Goal: Check status

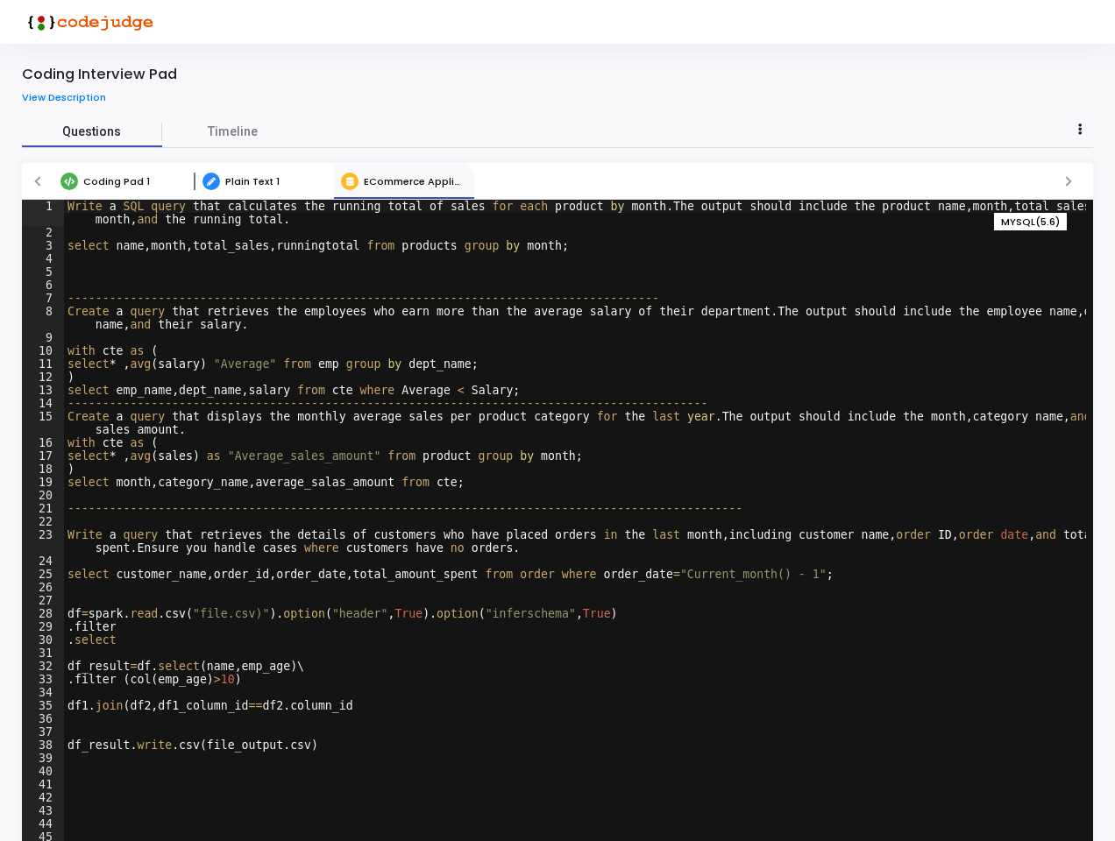
click at [92, 131] on span "Questions" at bounding box center [92, 132] width 140 height 18
click at [232, 131] on span "Timeline" at bounding box center [233, 132] width 50 height 18
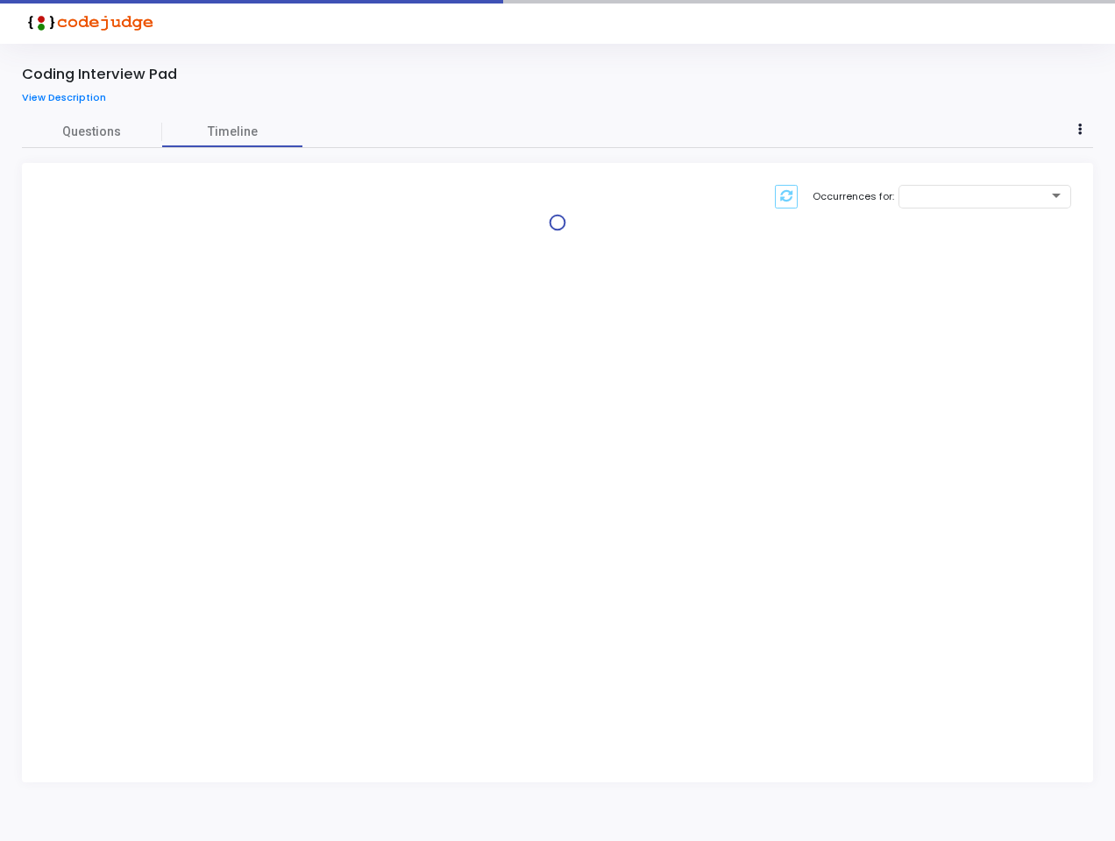
click at [124, 181] on div "Occurrences for:" at bounding box center [557, 210] width 1071 height 95
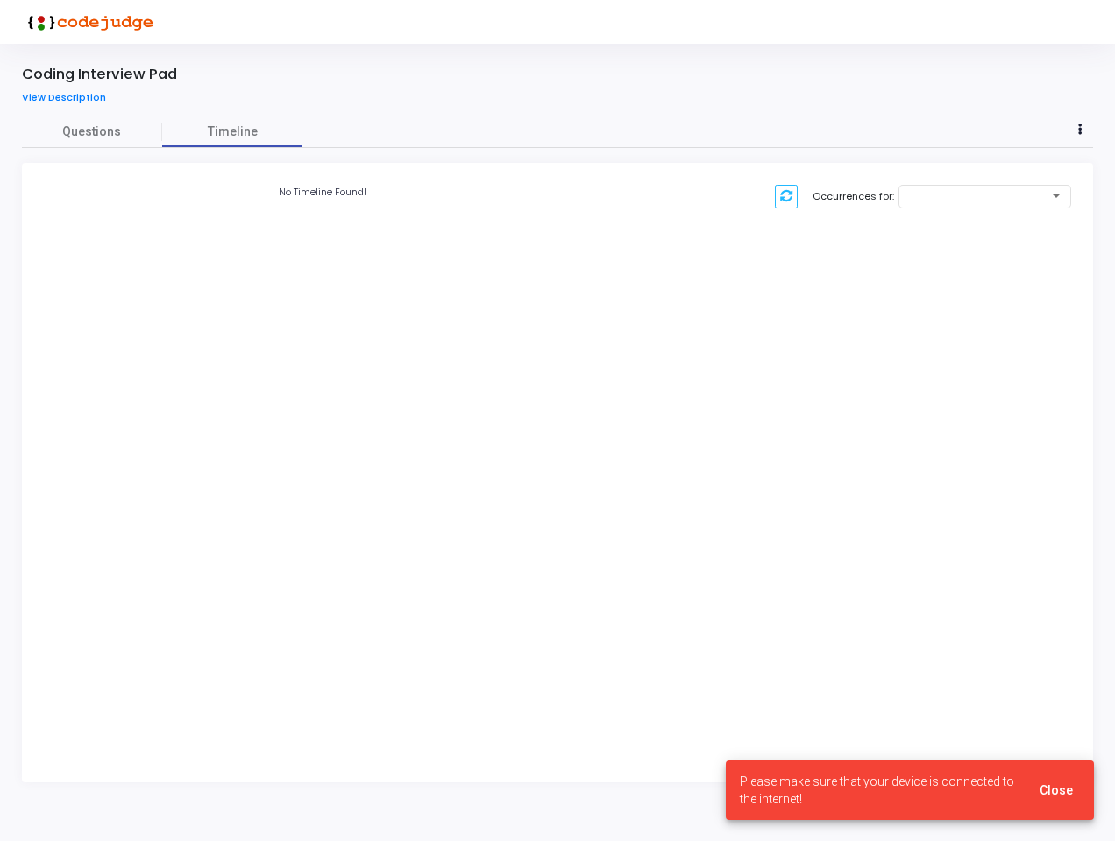
click at [264, 181] on div "No Timeline Found! Occurrences for:" at bounding box center [557, 196] width 1071 height 67
click at [404, 181] on div "No Timeline Found! Occurrences for:" at bounding box center [561, 196] width 1078 height 67
click at [1068, 181] on div "No Timeline Found! Occurrences for:" at bounding box center [561, 196] width 1078 height 67
click at [43, 521] on div "No Timeline Found! Occurrences for:" at bounding box center [561, 473] width 1078 height 620
click at [575, 521] on div "No Timeline Found! Occurrences for:" at bounding box center [561, 473] width 1078 height 620
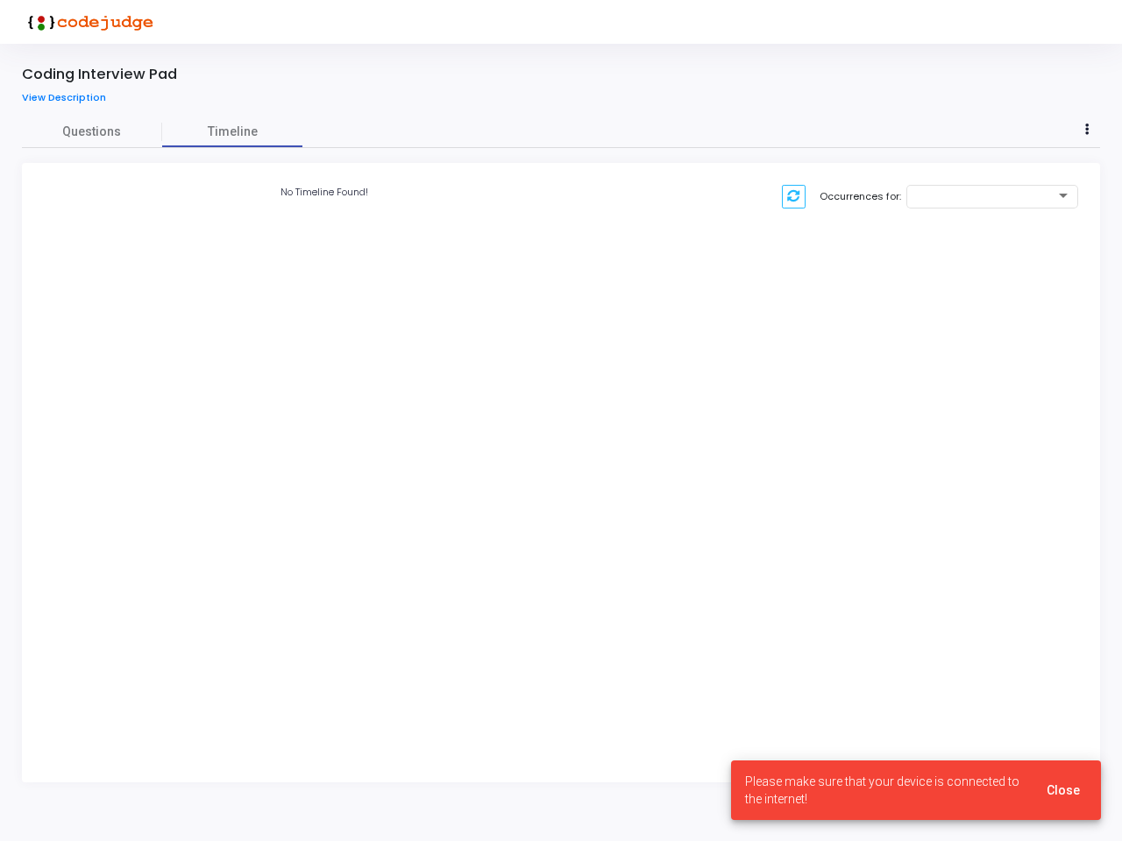
click at [1087, 521] on div "No Timeline Found! Occurrences for:" at bounding box center [561, 473] width 1078 height 620
